Goal: Complete application form

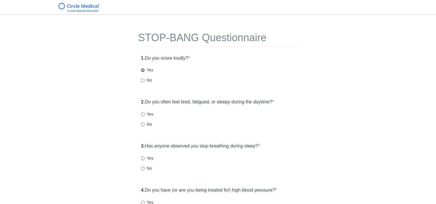
click at [142, 71] on input "Yes" at bounding box center [143, 70] width 4 height 4
radio input "true"
click at [142, 114] on input "Yes" at bounding box center [143, 114] width 4 height 4
radio input "true"
click at [144, 159] on input "Yes" at bounding box center [143, 159] width 4 height 4
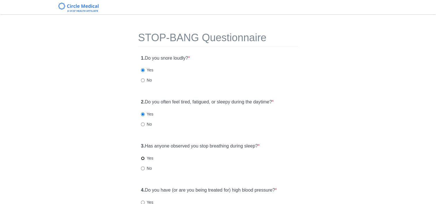
radio input "true"
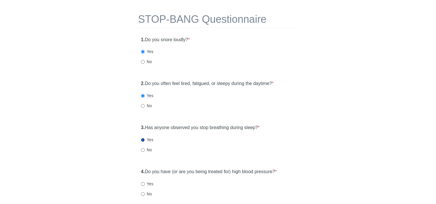
scroll to position [29, 0]
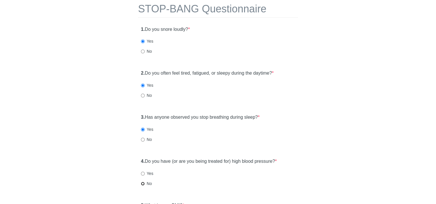
click at [142, 183] on input "No" at bounding box center [143, 184] width 4 height 4
radio input "true"
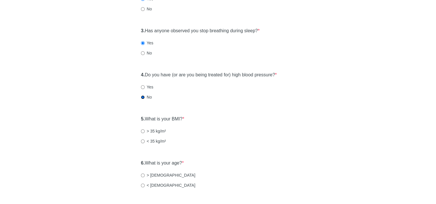
scroll to position [173, 0]
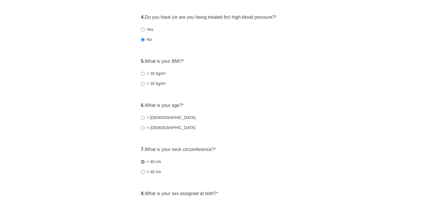
click at [143, 163] on input "> 40 cm" at bounding box center [143, 162] width 4 height 4
radio input "true"
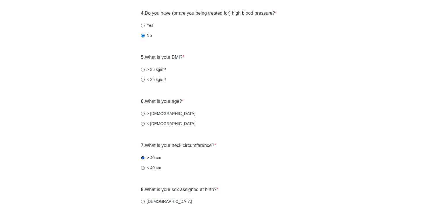
scroll to position [231, 0]
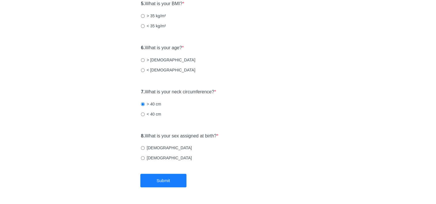
click at [143, 150] on label "[DEMOGRAPHIC_DATA]" at bounding box center [166, 148] width 51 height 6
click at [143, 150] on input "[DEMOGRAPHIC_DATA]" at bounding box center [143, 148] width 4 height 4
radio input "true"
click at [142, 68] on input "< [DEMOGRAPHIC_DATA]" at bounding box center [143, 70] width 4 height 4
radio input "true"
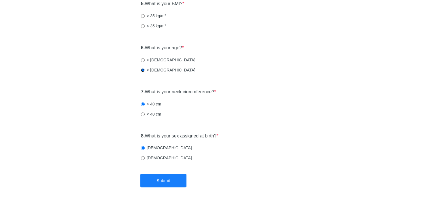
scroll to position [202, 0]
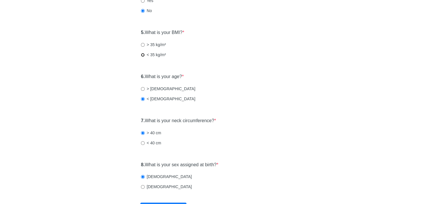
click at [144, 54] on input "< 35 kg/m²" at bounding box center [143, 55] width 4 height 4
radio input "true"
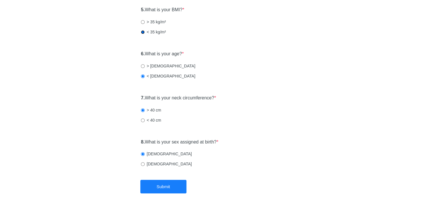
scroll to position [248, 0]
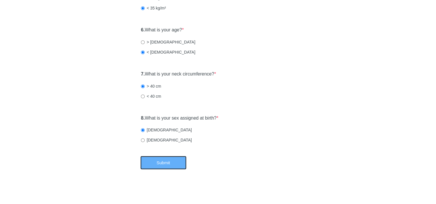
click at [167, 164] on button "Submit" at bounding box center [163, 163] width 46 height 14
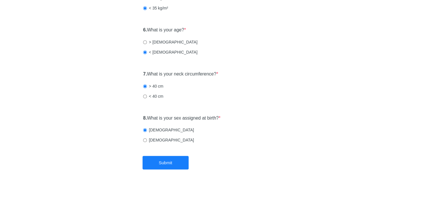
scroll to position [0, 0]
